Goal: Answer question/provide support

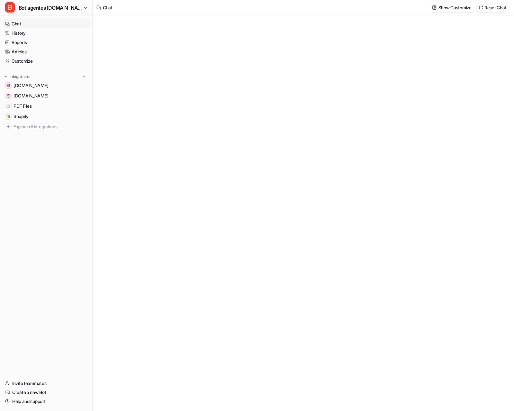
type textarea "**********"
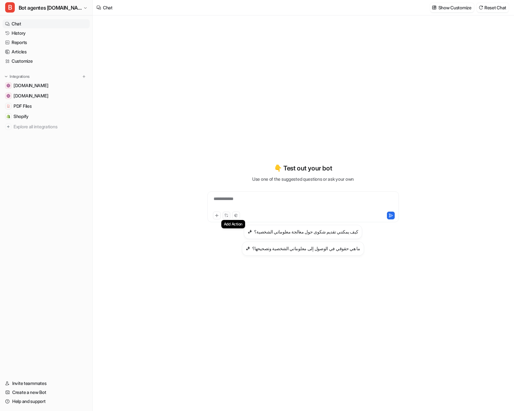
click at [230, 215] on button at bounding box center [227, 216] width 8 height 8
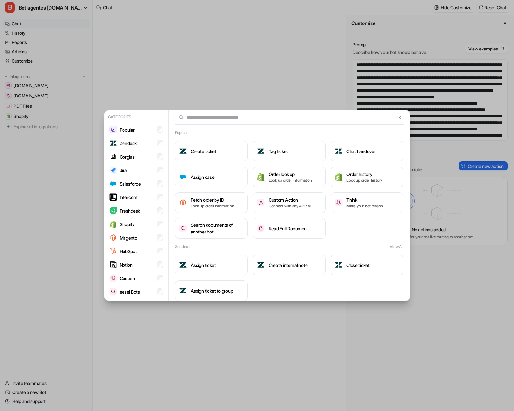
click at [262, 100] on div "Categories Popular Zendesk Gorgias Jira Salesforce Intercom Freshdesk Shopify M…" at bounding box center [257, 205] width 317 height 411
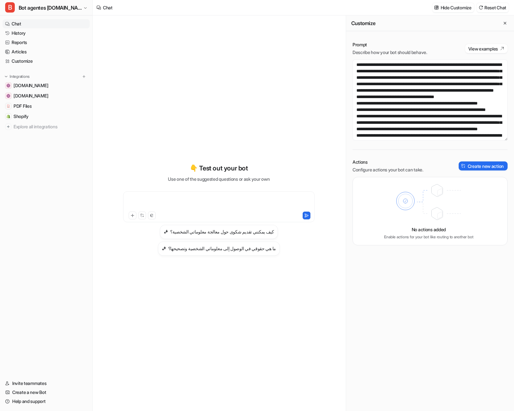
click at [183, 203] on div at bounding box center [219, 203] width 188 height 15
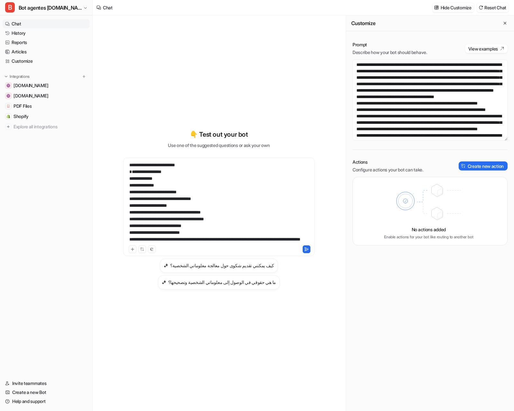
scroll to position [39, 0]
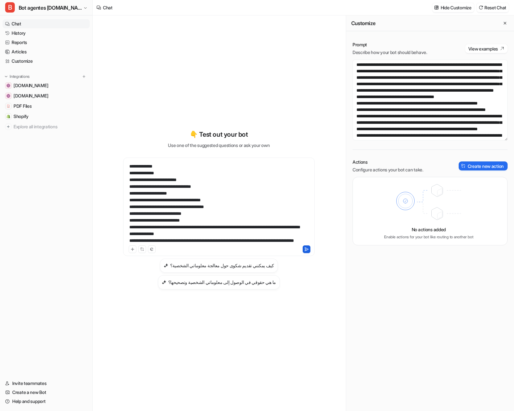
click at [309, 251] on icon at bounding box center [306, 249] width 5 height 5
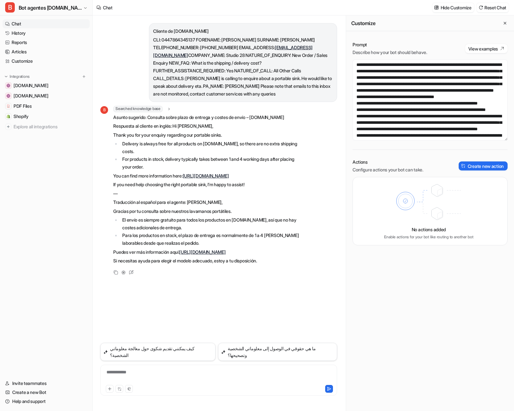
click at [113, 118] on div "B Searched knowledge base search_queries : [ "[DOMAIN_NAME] delivery cost", "[D…" at bounding box center [200, 186] width 201 height 160
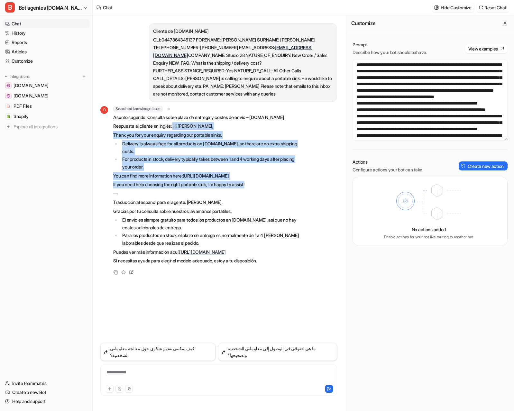
drag, startPoint x: 177, startPoint y: 118, endPoint x: 262, endPoint y: 176, distance: 102.6
click at [262, 176] on span "Asunto sugerido: Consulta sobre plazo de entrega y costes de envío – [DOMAIN_NA…" at bounding box center [207, 190] width 188 height 152
copy span "Hi [PERSON_NAME], Thank you for your enquiry regarding our portable sinks. Deli…"
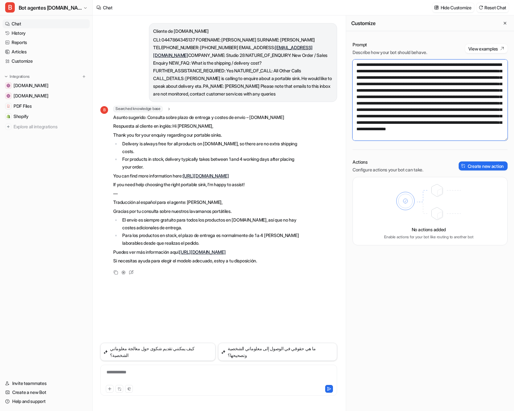
scroll to position [1416, 0]
click at [406, 125] on textarea at bounding box center [430, 100] width 155 height 81
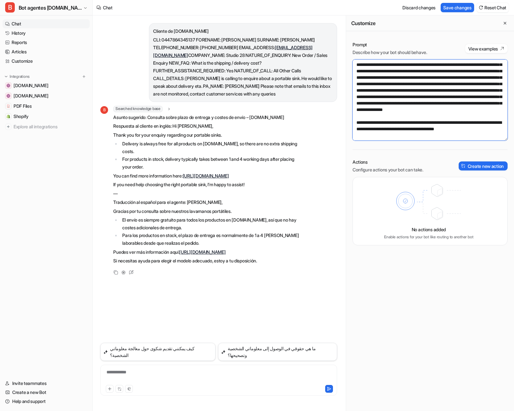
scroll to position [1419, 0]
click at [458, 6] on button "Save changes" at bounding box center [457, 7] width 33 height 9
click at [400, 126] on textarea at bounding box center [430, 100] width 155 height 81
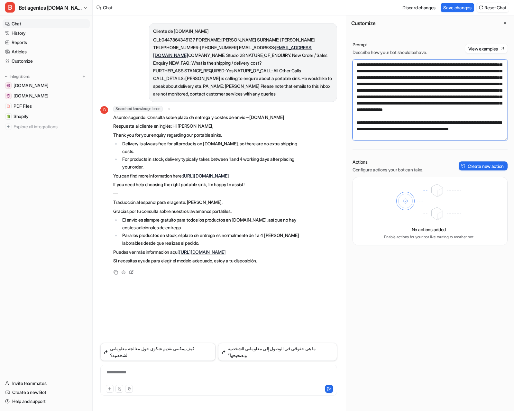
click at [398, 125] on textarea at bounding box center [430, 100] width 155 height 81
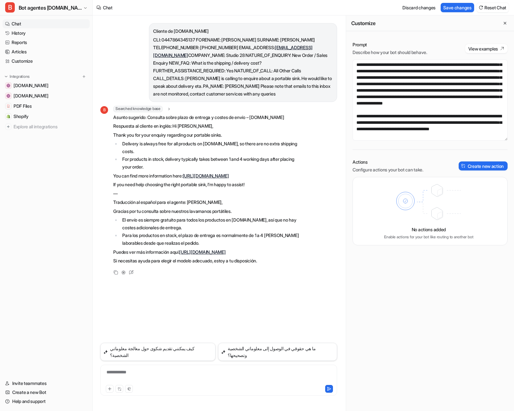
scroll to position [1448, 0]
click at [420, 115] on textarea at bounding box center [430, 100] width 155 height 81
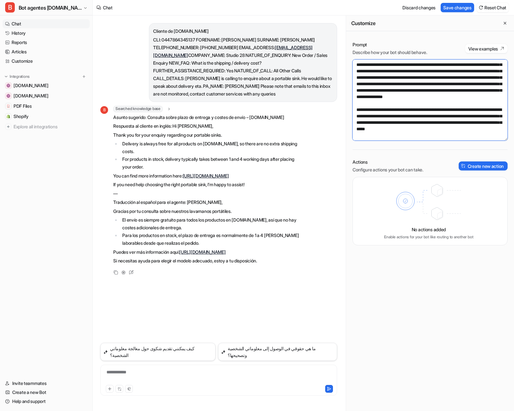
drag, startPoint x: 382, startPoint y: 110, endPoint x: 389, endPoint y: 100, distance: 12.5
click at [382, 109] on textarea at bounding box center [430, 100] width 155 height 81
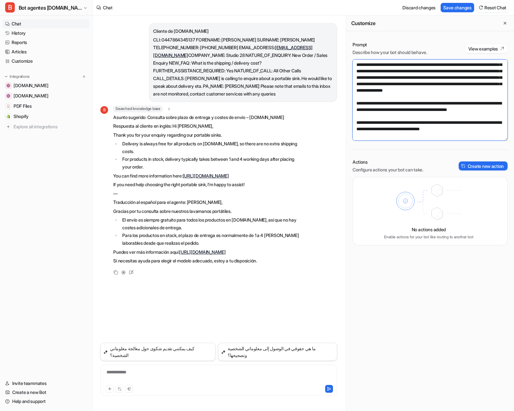
scroll to position [1461, 0]
click at [496, 116] on textarea at bounding box center [430, 100] width 155 height 81
type textarea "**********"
click at [448, 5] on button "Save changes" at bounding box center [457, 7] width 33 height 9
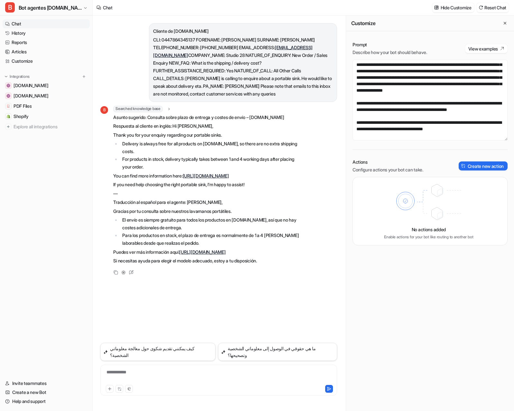
click at [159, 374] on div "**********" at bounding box center [219, 376] width 234 height 15
paste div
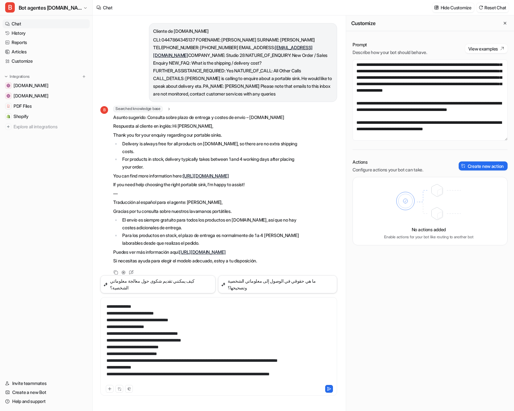
scroll to position [18, 0]
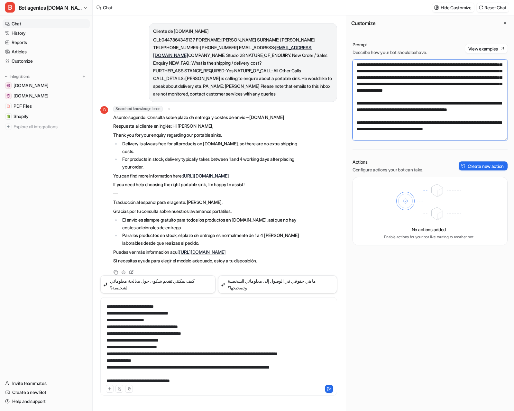
click at [424, 89] on textarea at bounding box center [430, 100] width 155 height 81
click at [468, 121] on textarea at bounding box center [430, 100] width 155 height 81
click at [446, 5] on button "Save changes" at bounding box center [457, 7] width 33 height 9
click at [204, 383] on div "**********" at bounding box center [218, 378] width 225 height 14
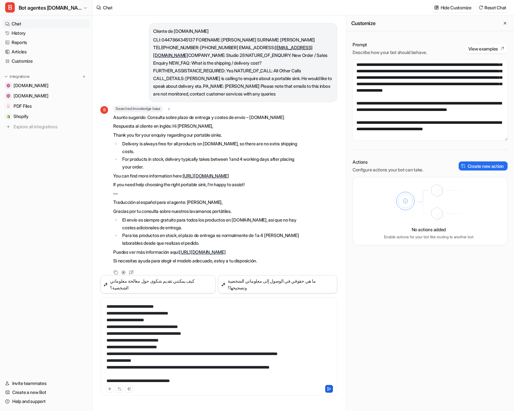
click at [329, 389] on icon at bounding box center [330, 388] width 4 height 3
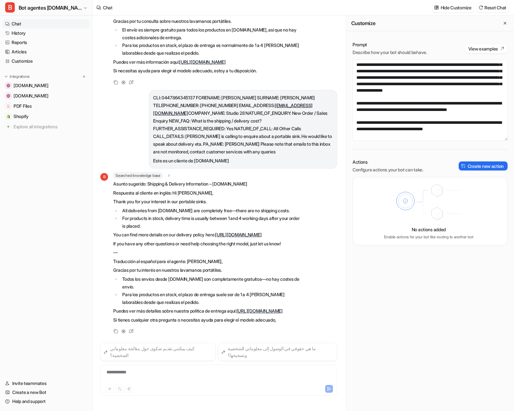
scroll to position [201, 0]
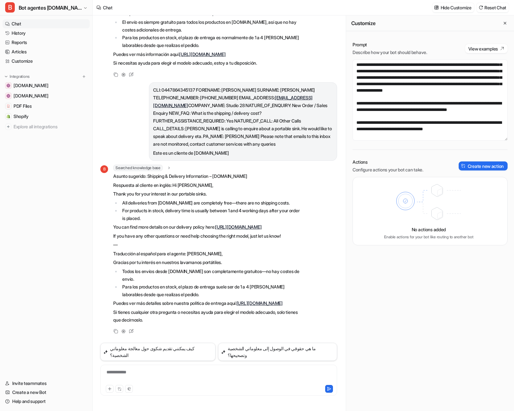
drag, startPoint x: 261, startPoint y: 157, endPoint x: 150, endPoint y: 156, distance: 111.0
click at [150, 172] on p "Asunto sugerido: Shipping & Delivery Information – [DOMAIN_NAME]" at bounding box center [207, 176] width 188 height 8
copy p "Shipping & Delivery Information – [DOMAIN_NAME]"
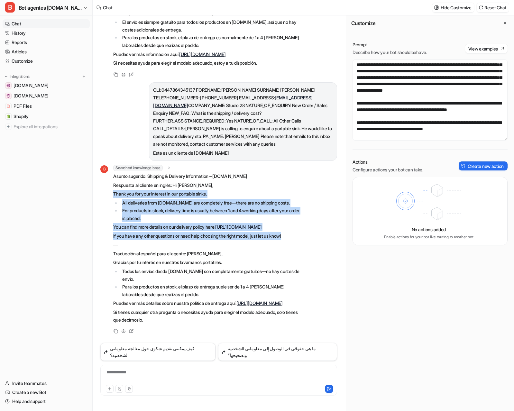
drag, startPoint x: 295, startPoint y: 233, endPoint x: 104, endPoint y: 176, distance: 199.2
click at [104, 176] on div "B Searched knowledge base search_queries : [ "[DOMAIN_NAME] shipping cost", "[D…" at bounding box center [200, 245] width 201 height 160
copy span "Thank you for your interest in our portable sinks. All deliveries from [DOMAIN_…"
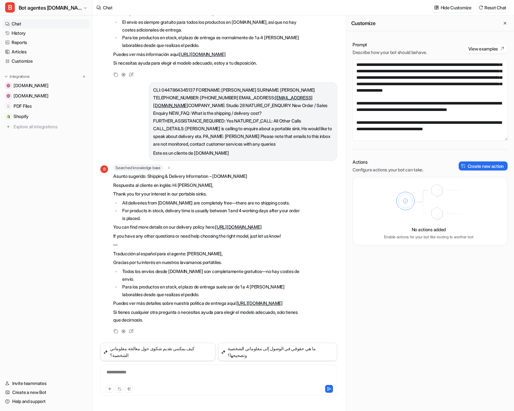
scroll to position [1480, 0]
drag, startPoint x: 495, startPoint y: 103, endPoint x: 436, endPoint y: 105, distance: 59.2
click at [437, 106] on textarea at bounding box center [430, 100] width 155 height 81
click at [366, 79] on textarea at bounding box center [430, 100] width 155 height 81
drag, startPoint x: 361, startPoint y: 69, endPoint x: 347, endPoint y: 68, distance: 14.2
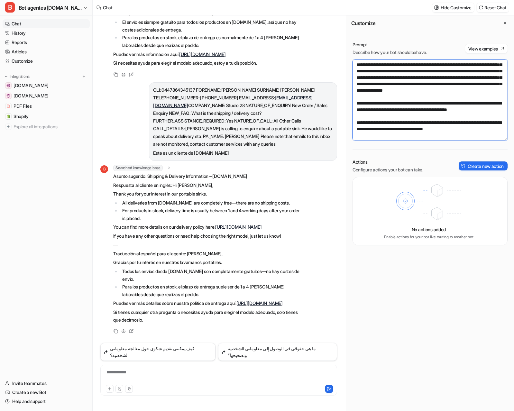
click at [347, 68] on div "Prompt Describe how your bot should behave. View examples Actions Configure act…" at bounding box center [430, 143] width 168 height 217
drag, startPoint x: 356, startPoint y: 97, endPoint x: 365, endPoint y: 98, distance: 8.5
click at [356, 97] on textarea at bounding box center [430, 100] width 155 height 81
drag, startPoint x: 433, startPoint y: 71, endPoint x: 354, endPoint y: 74, distance: 79.8
click at [354, 74] on textarea at bounding box center [430, 100] width 155 height 81
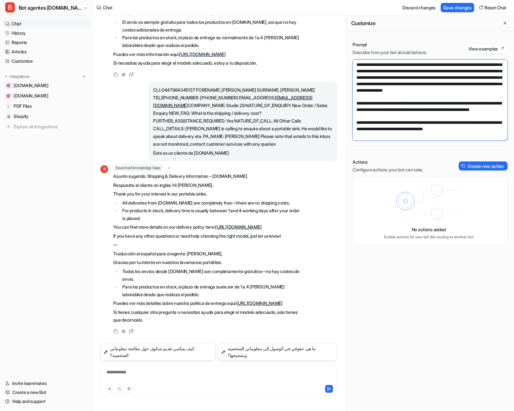
click at [358, 96] on textarea at bounding box center [430, 100] width 155 height 81
paste textarea "**********"
click at [436, 97] on textarea at bounding box center [430, 100] width 155 height 81
drag, startPoint x: 461, startPoint y: 109, endPoint x: 463, endPoint y: 105, distance: 3.9
click at [463, 105] on textarea at bounding box center [430, 100] width 155 height 81
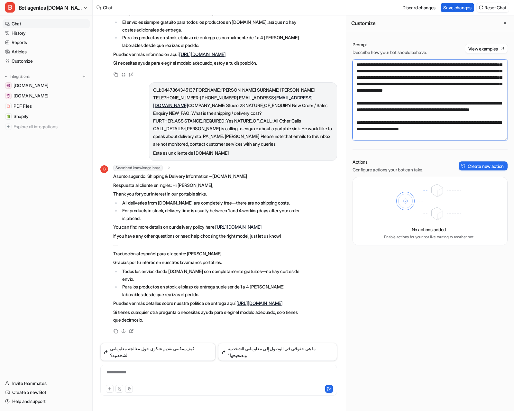
type textarea "**********"
click at [463, 10] on button "Save changes" at bounding box center [457, 7] width 33 height 9
click at [236, 149] on p "Este es un cliente de [DOMAIN_NAME]" at bounding box center [243, 153] width 180 height 8
drag, startPoint x: 247, startPoint y: 134, endPoint x: 144, endPoint y: 78, distance: 118.1
click at [144, 82] on div "CLI: 0447864345137 FORENAME: [PERSON_NAME] SURNAME: [PERSON_NAME] TELEPHONE_NUM…" at bounding box center [218, 121] width 237 height 79
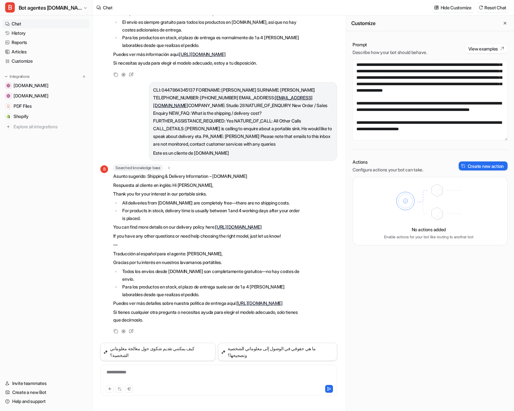
copy span "CLI: 0447864345137 FORENAME: [PERSON_NAME] SURNAME: [PERSON_NAME] TELEPHONE_NUM…"
click at [113, 373] on div "**********" at bounding box center [219, 376] width 234 height 15
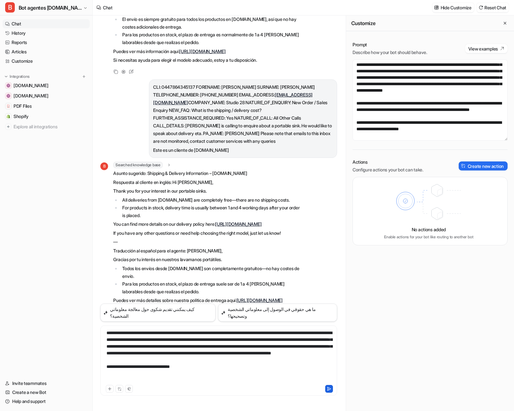
click at [331, 391] on button at bounding box center [329, 389] width 8 height 8
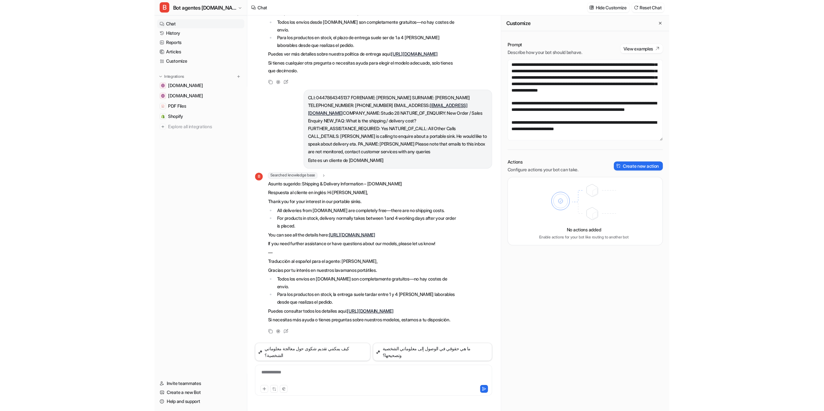
scroll to position [466, 0]
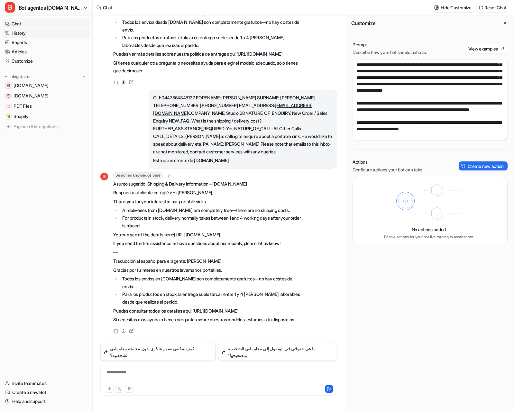
click at [32, 33] on link "History" at bounding box center [46, 33] width 87 height 9
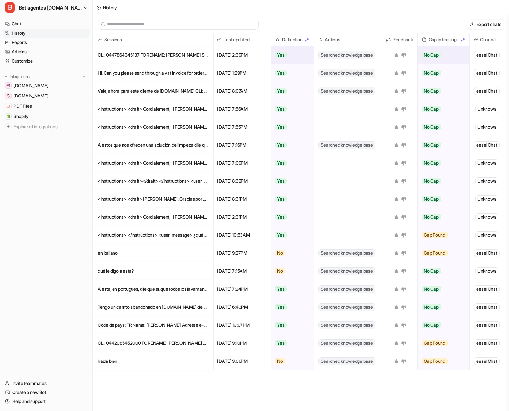
click at [403, 53] on icon at bounding box center [403, 54] width 5 height 5
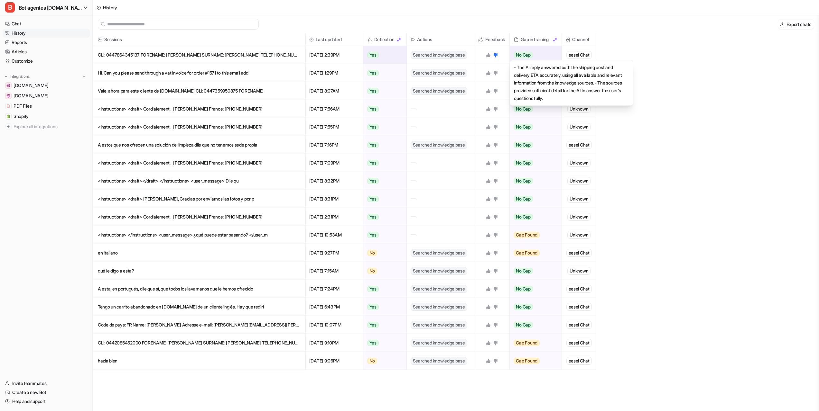
click at [514, 55] on div "No Gap" at bounding box center [534, 55] width 48 height 18
click at [514, 55] on span "No Gap" at bounding box center [522, 55] width 19 height 6
click at [514, 56] on div "eesel Chat" at bounding box center [578, 55] width 25 height 8
click at [173, 56] on p "CLI: 0447864345137 FORENAME: [PERSON_NAME] SURNAME: [PERSON_NAME] TELEPHONE_NUM…" at bounding box center [199, 55] width 202 height 18
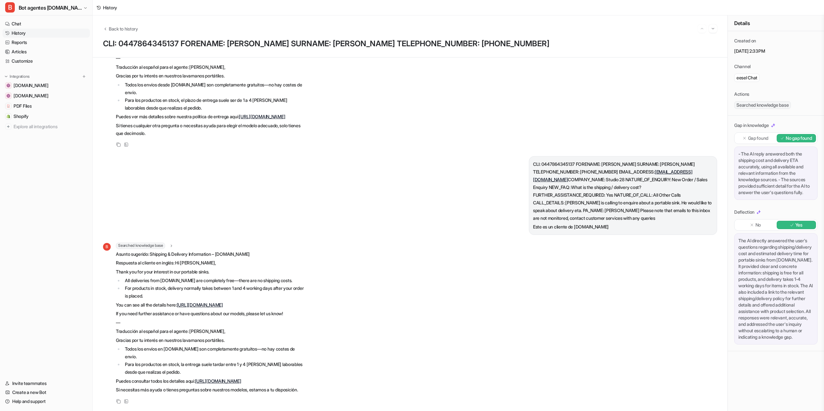
scroll to position [467, 0]
click at [32, 97] on span "[DOMAIN_NAME]" at bounding box center [31, 96] width 35 height 6
click at [36, 85] on span "[DOMAIN_NAME]" at bounding box center [31, 85] width 35 height 6
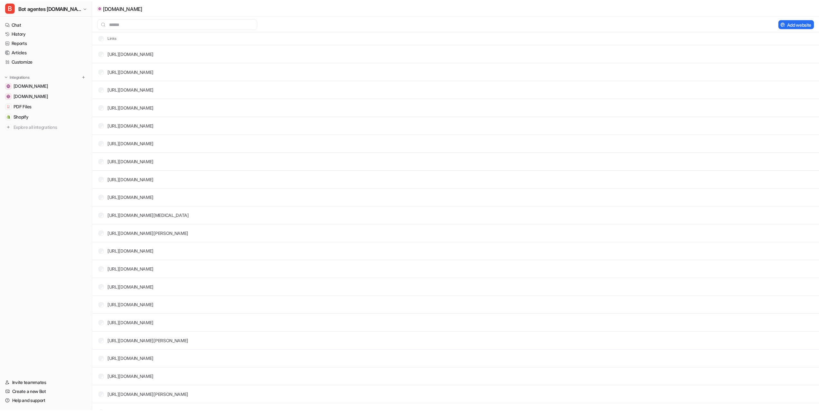
scroll to position [643, 0]
click at [154, 180] on link "[URL][DOMAIN_NAME]" at bounding box center [131, 179] width 46 height 5
click at [24, 21] on link "Chat" at bounding box center [46, 23] width 87 height 9
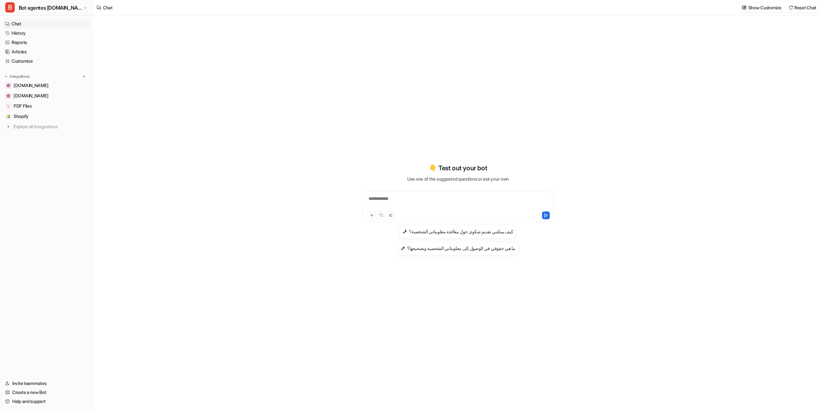
click at [388, 199] on div "**********" at bounding box center [458, 203] width 188 height 15
click at [514, 217] on icon at bounding box center [545, 218] width 5 height 5
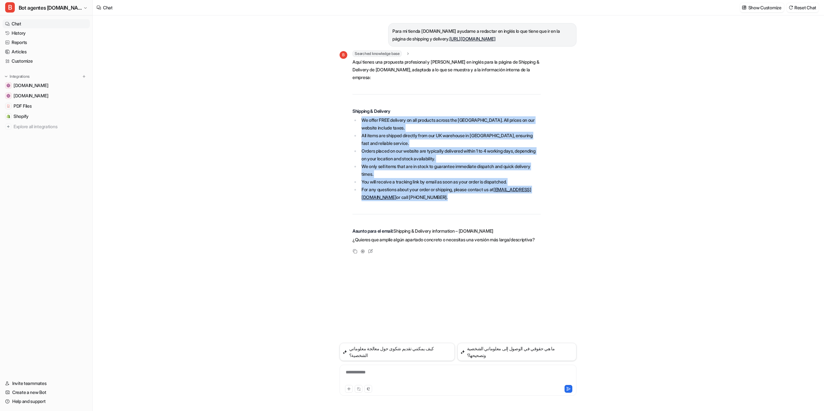
drag, startPoint x: 411, startPoint y: 196, endPoint x: 352, endPoint y: 121, distance: 95.5
click at [352, 121] on div "B Searched knowledge base search_queries : [ "shipping and delivery information…" at bounding box center [439, 148] width 201 height 195
copy ul "We offer FREE delivery on all products across the [GEOGRAPHIC_DATA]. All prices…"
